Goal: Information Seeking & Learning: Learn about a topic

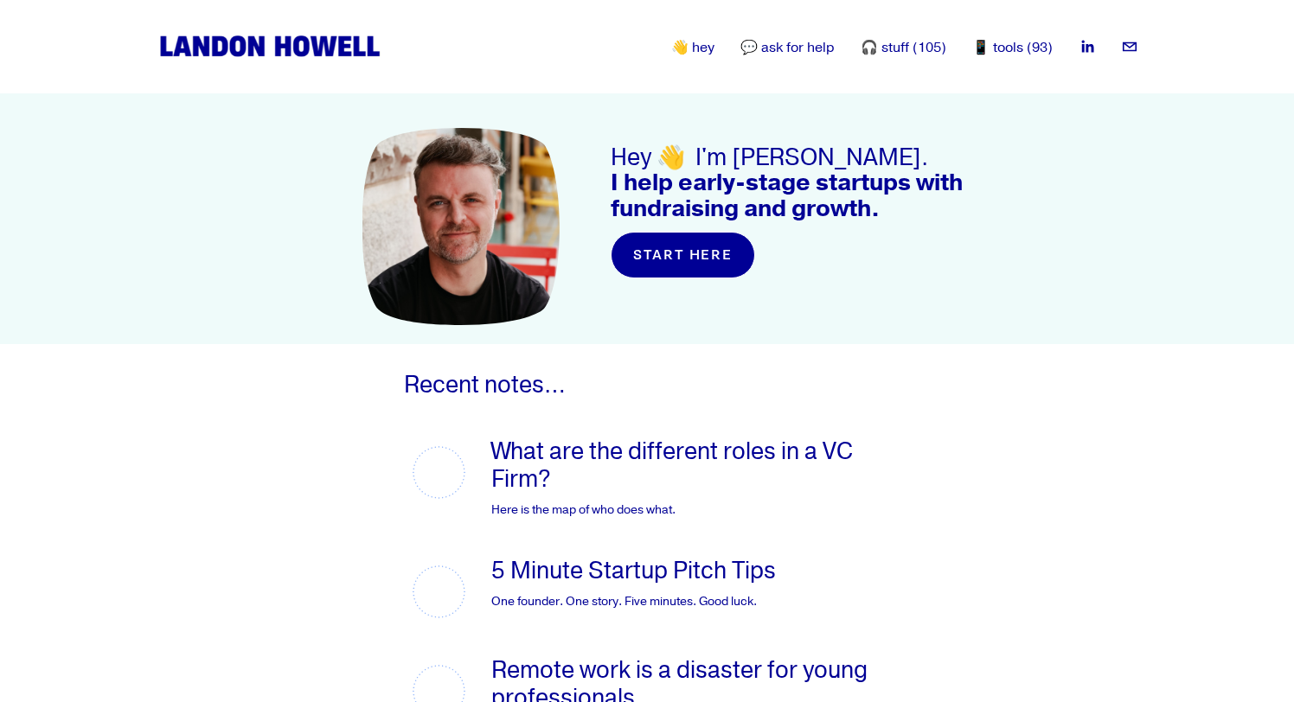
click at [799, 53] on link "💬 ask for help" at bounding box center [787, 47] width 94 height 21
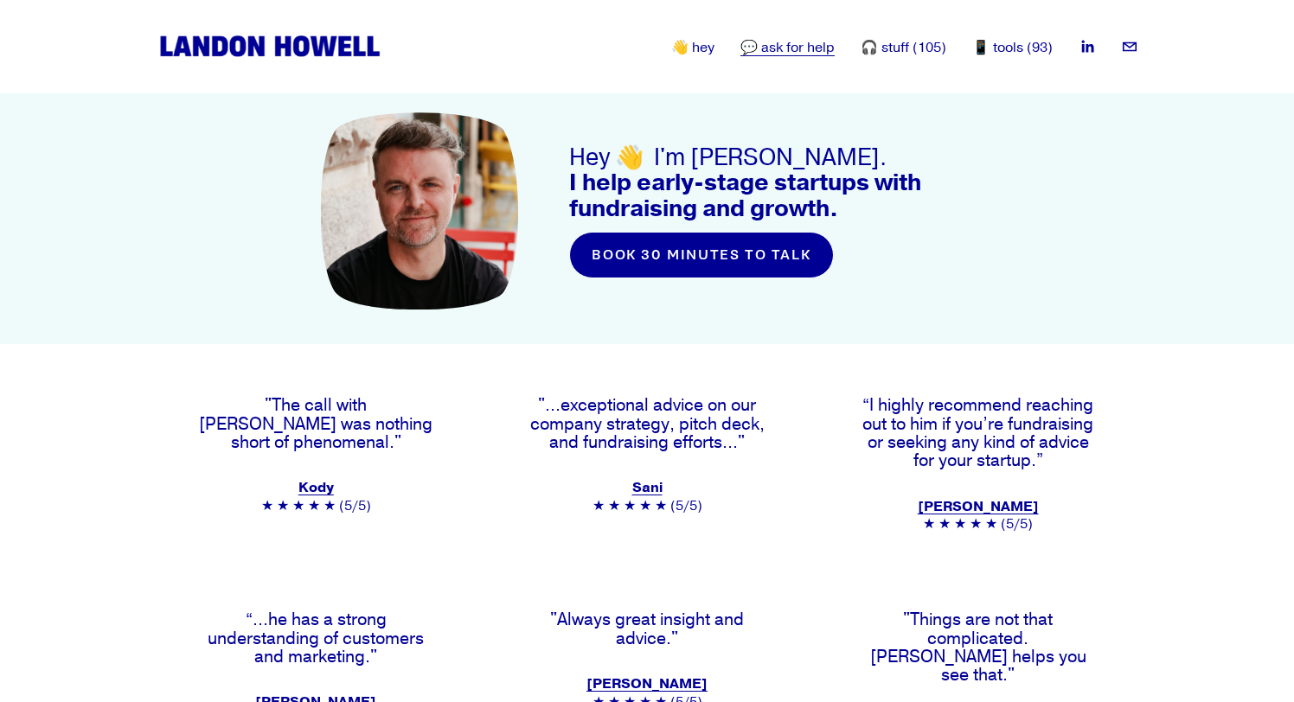
click at [912, 54] on link "🎧 stuff (105)" at bounding box center [904, 47] width 86 height 21
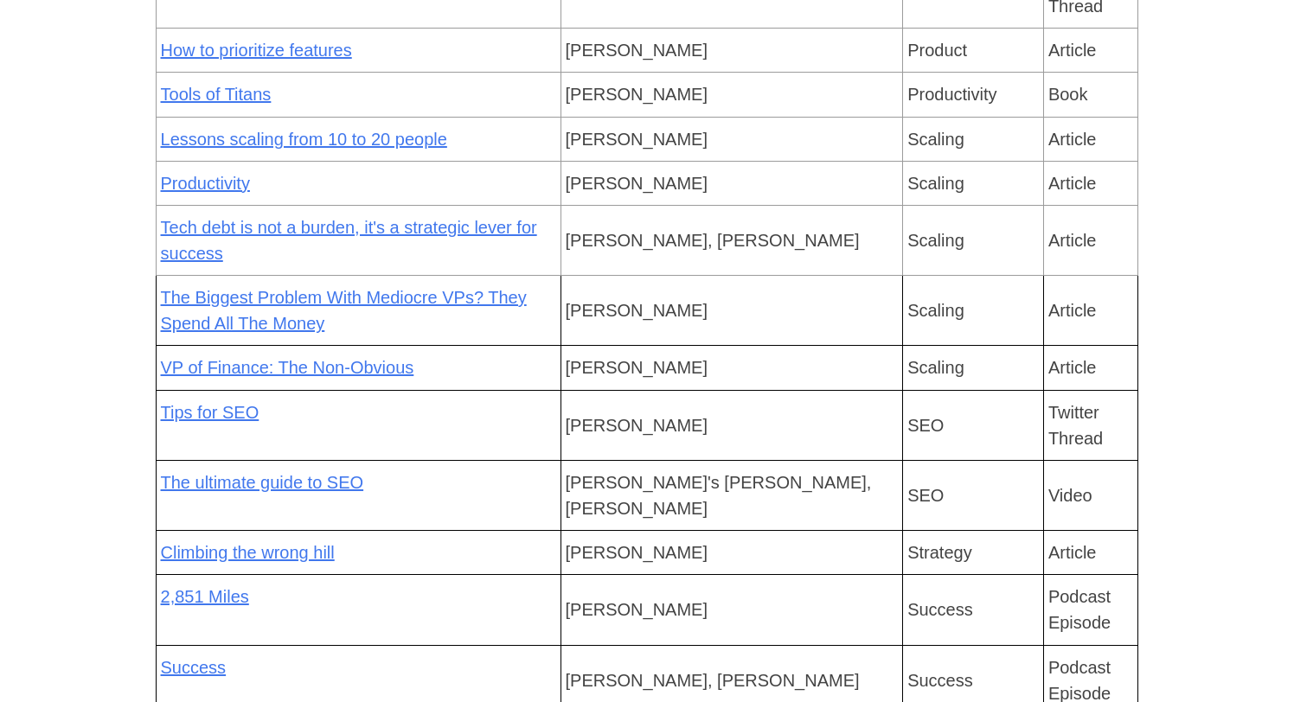
scroll to position [6219, 0]
